Goal: Transaction & Acquisition: Purchase product/service

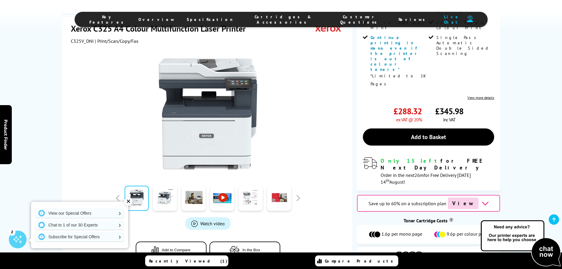
scroll to position [236, 0]
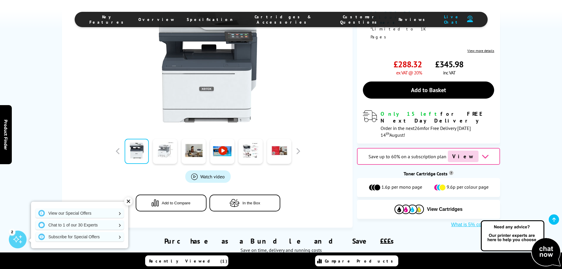
click at [172, 138] on link at bounding box center [165, 150] width 24 height 25
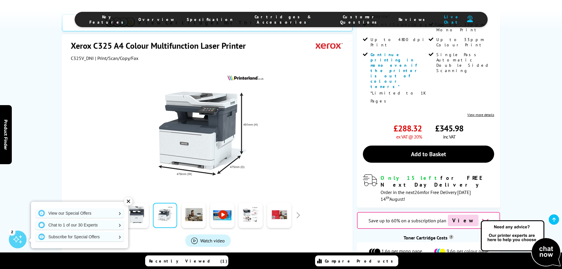
scroll to position [147, 0]
